Goal: Information Seeking & Learning: Learn about a topic

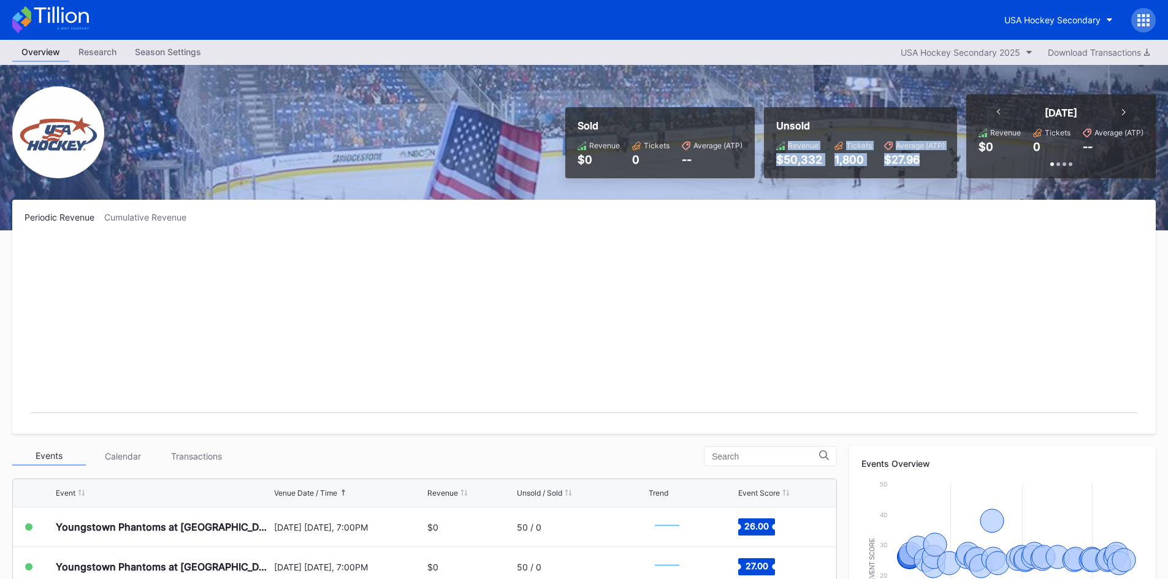
drag, startPoint x: 792, startPoint y: 146, endPoint x: 935, endPoint y: 161, distance: 143.6
click at [935, 161] on div "Revenue $50,332 Tickets 1,800 Average (ATP) $27.96" at bounding box center [860, 153] width 169 height 25
click at [935, 161] on div "$27.96" at bounding box center [914, 159] width 61 height 13
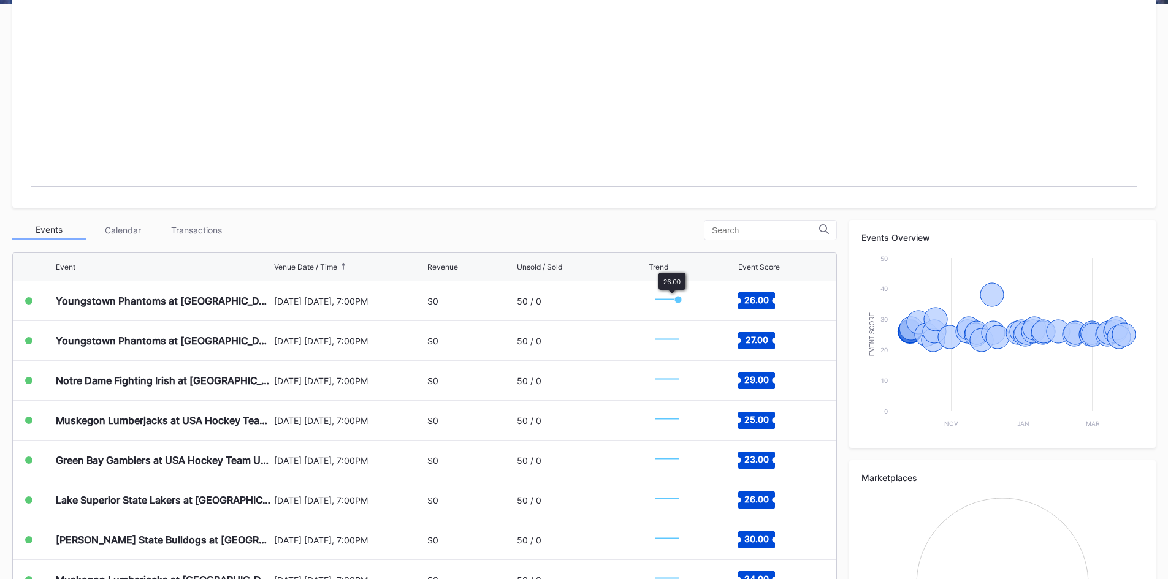
scroll to position [245, 0]
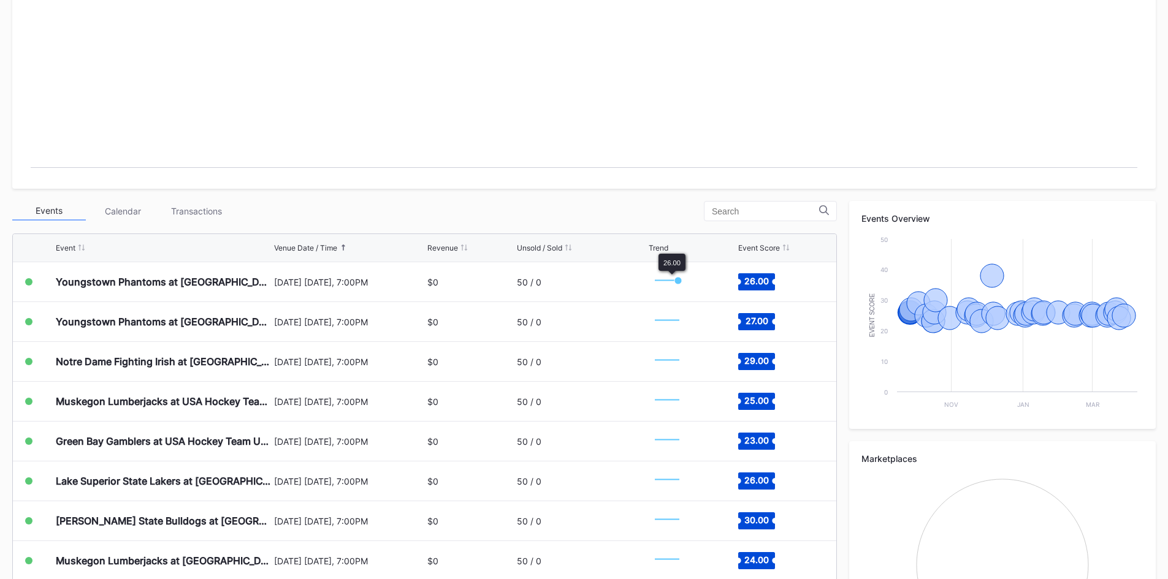
click at [735, 110] on rect "Chart title" at bounding box center [584, 85] width 1119 height 184
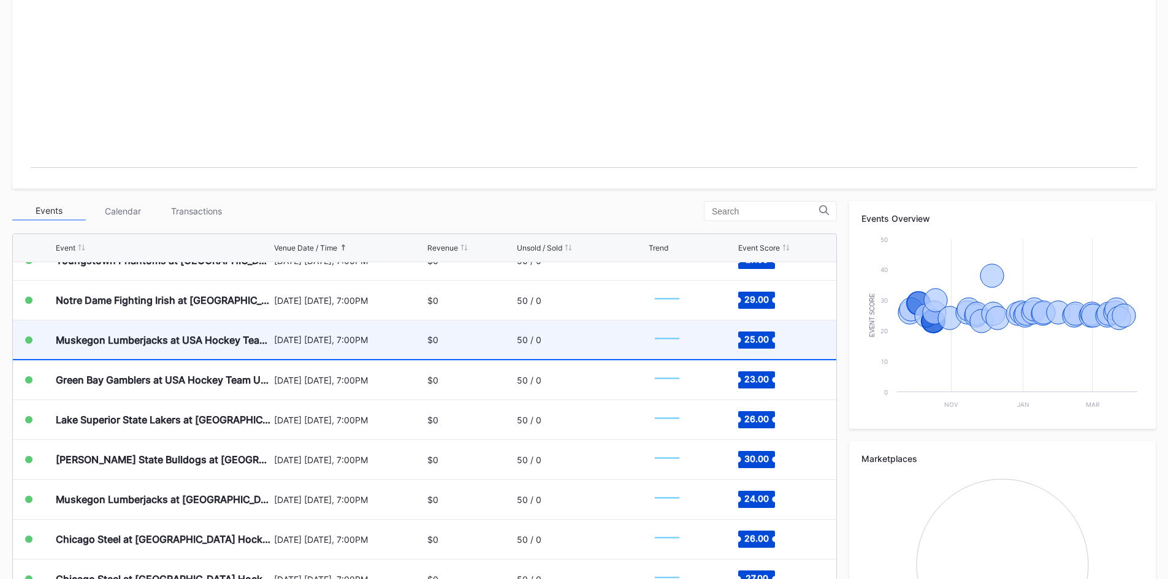
scroll to position [0, 0]
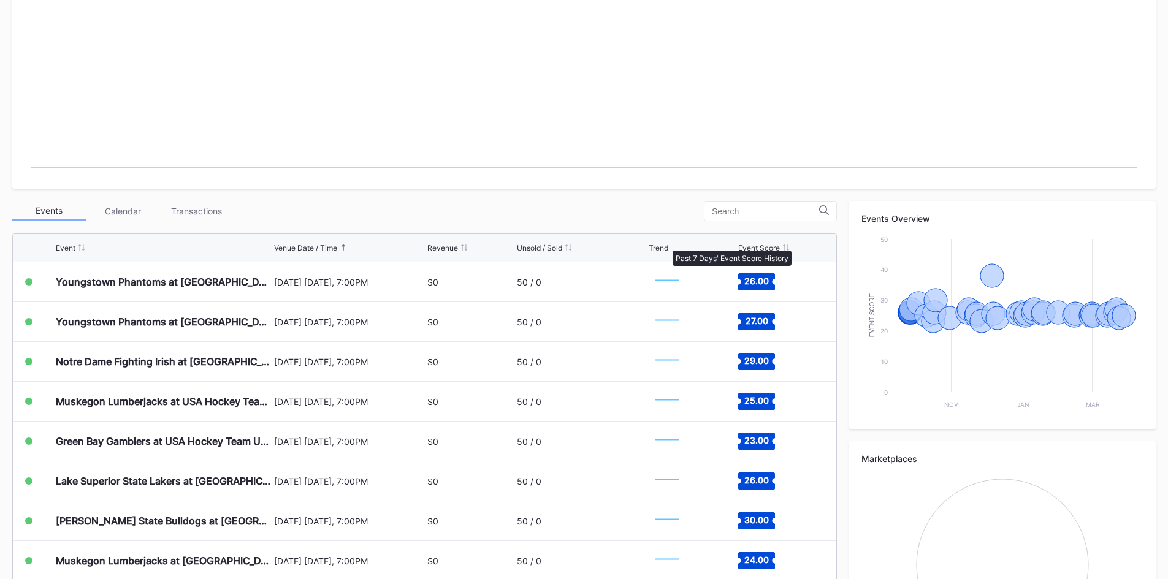
click at [667, 245] on div "Trend" at bounding box center [659, 247] width 20 height 9
click at [657, 247] on div "Trend" at bounding box center [659, 247] width 20 height 9
click at [786, 247] on icon at bounding box center [786, 248] width 6 height 6
click at [785, 247] on icon at bounding box center [785, 248] width 3 height 6
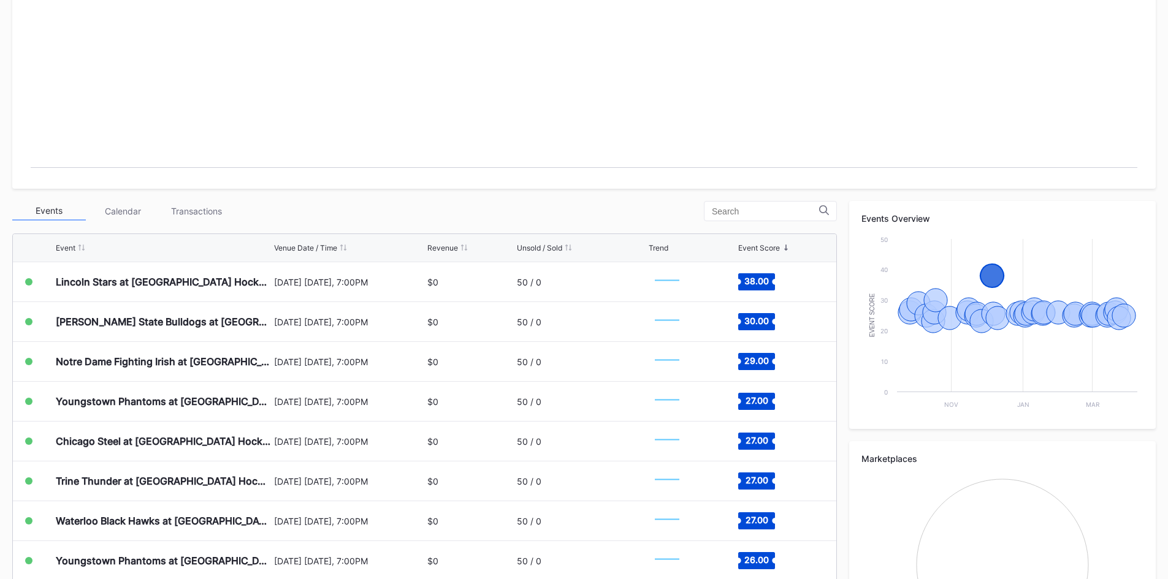
click at [782, 245] on div "Event Score" at bounding box center [781, 247] width 86 height 9
click at [838, 115] on rect "Chart title" at bounding box center [584, 85] width 1119 height 184
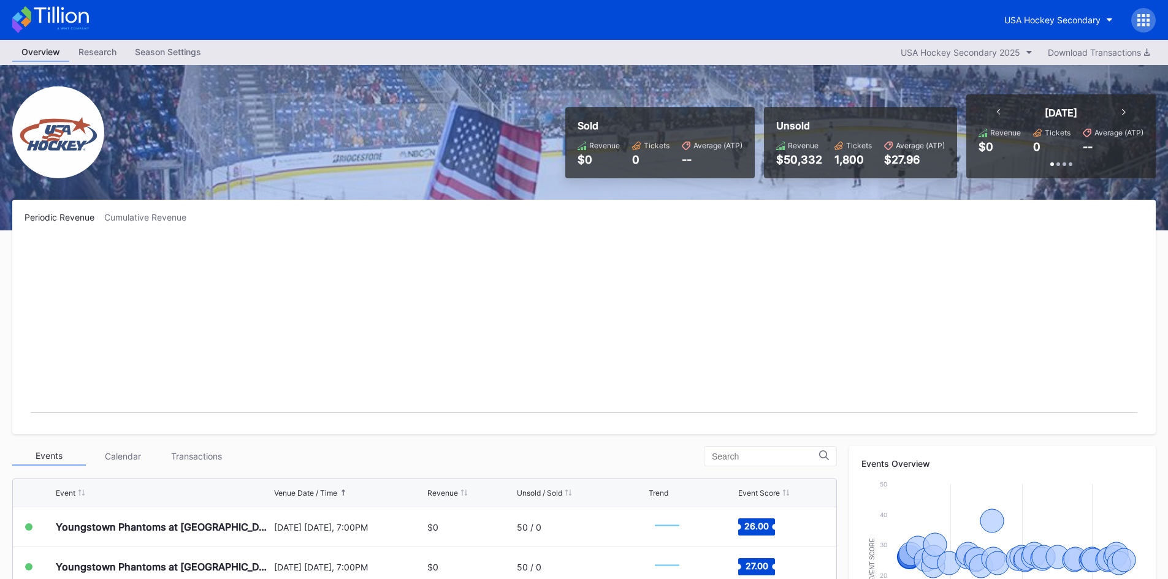
click at [93, 54] on div "Research" at bounding box center [97, 52] width 56 height 18
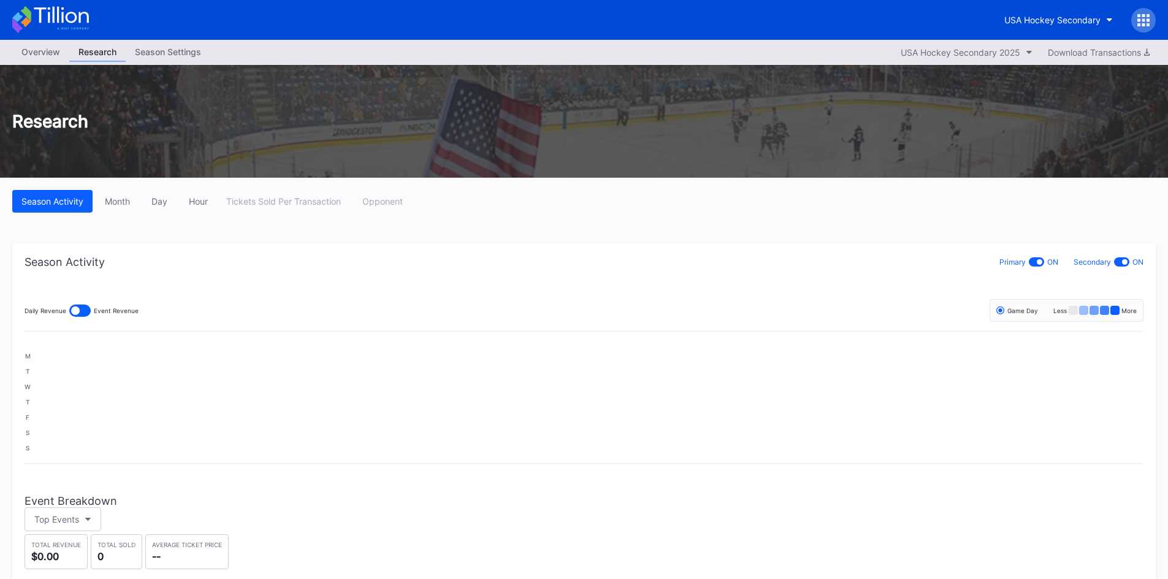
click at [58, 55] on div "Overview" at bounding box center [40, 52] width 57 height 18
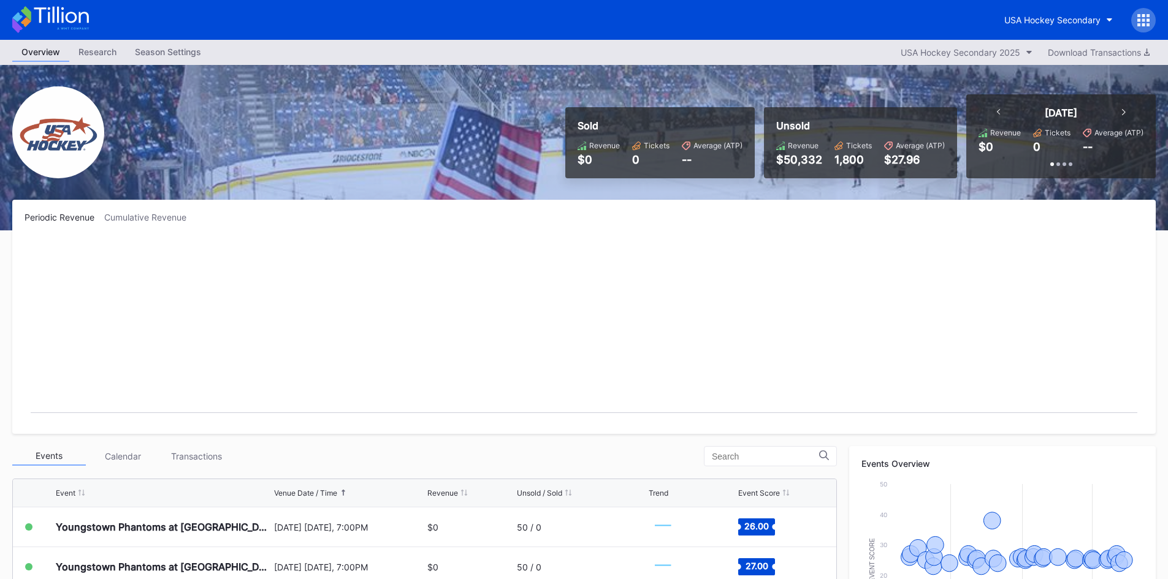
click at [100, 45] on div "Research" at bounding box center [97, 52] width 56 height 18
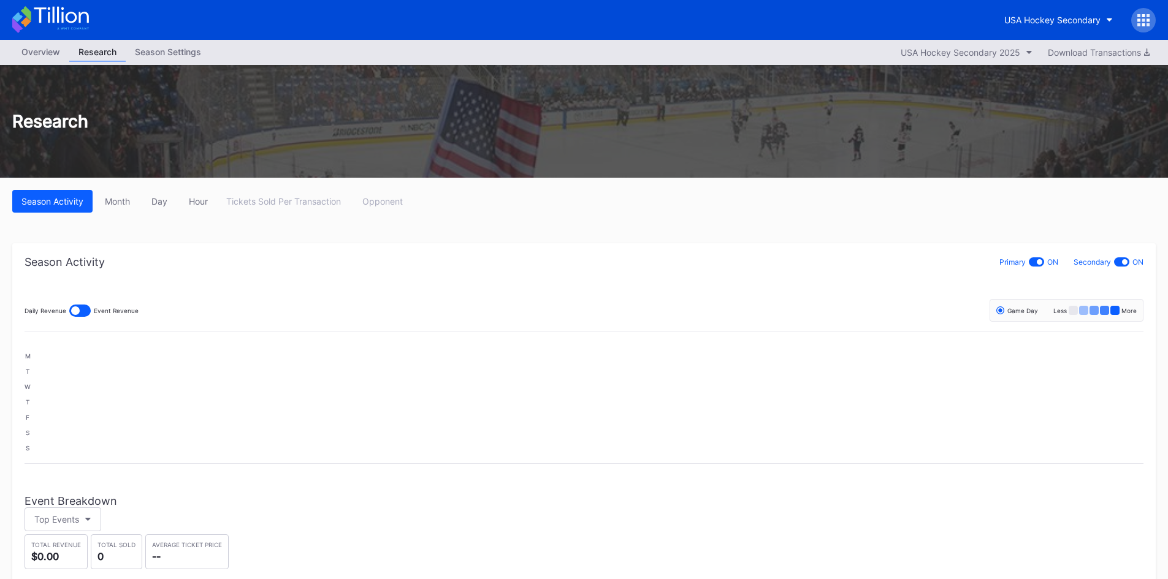
click at [187, 49] on div "Season Settings" at bounding box center [168, 52] width 85 height 18
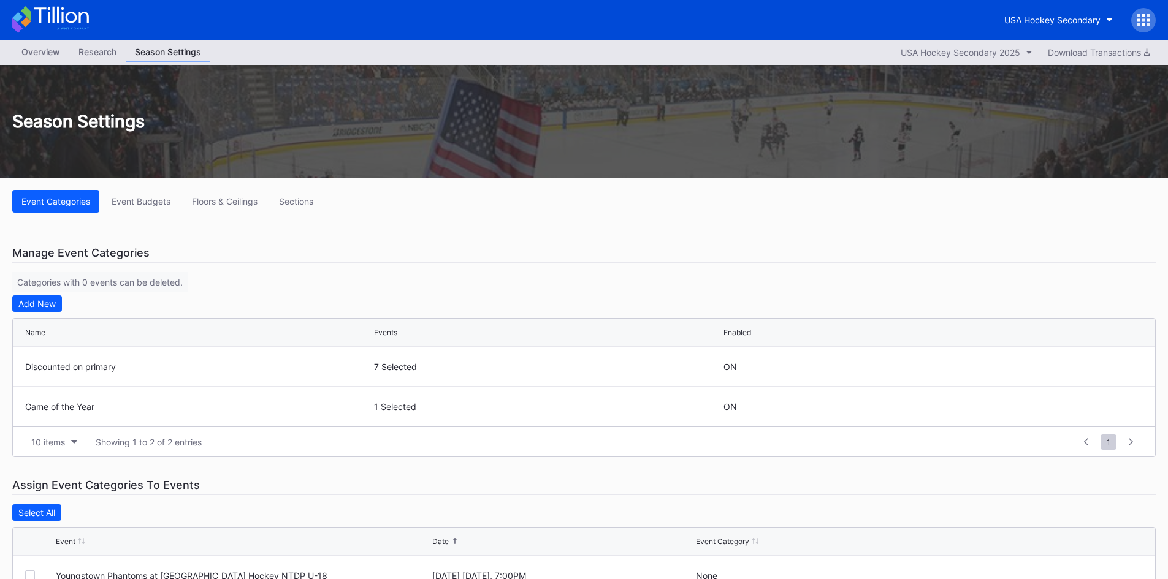
click at [118, 52] on div "Research" at bounding box center [97, 52] width 56 height 18
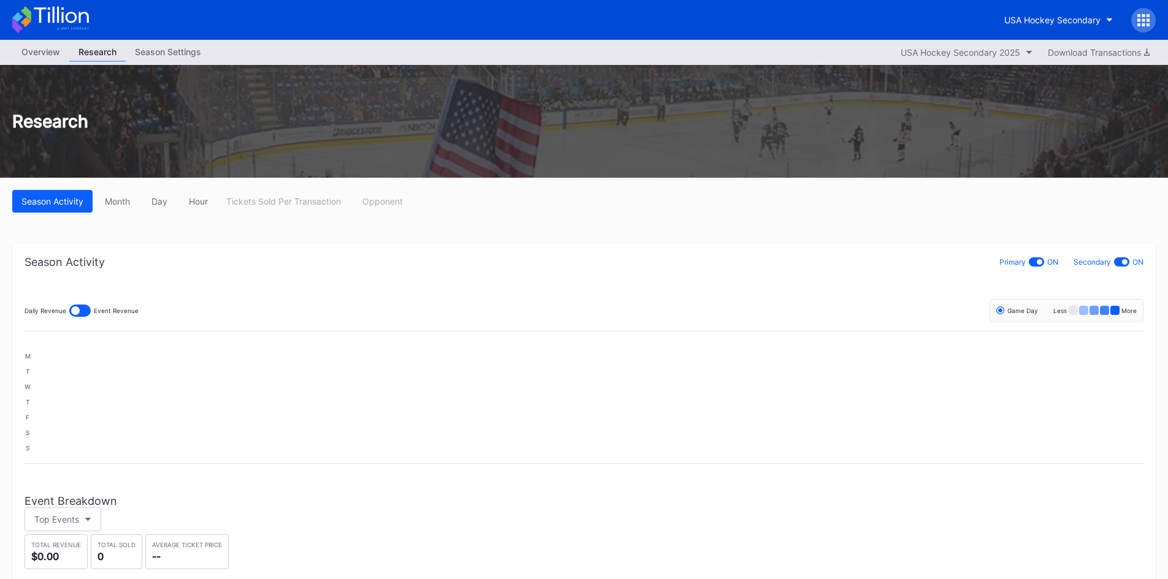
click at [41, 57] on div "Overview" at bounding box center [40, 52] width 57 height 18
